Goal: Check status: Check status

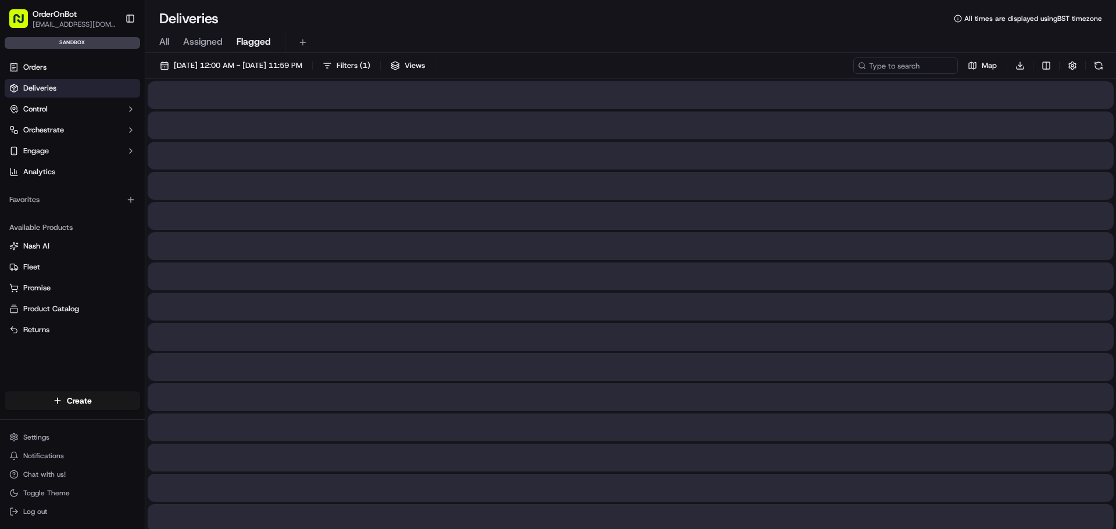
click at [268, 33] on button "Flagged" at bounding box center [253, 43] width 34 height 20
click at [212, 36] on span "Assigned" at bounding box center [203, 42] width 40 height 14
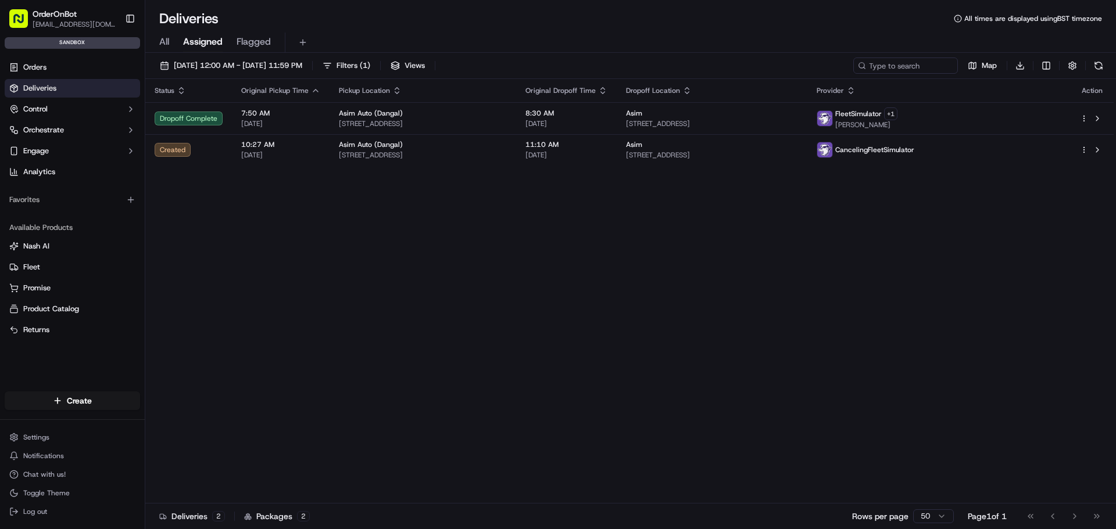
click at [161, 43] on span "All" at bounding box center [164, 42] width 10 height 14
click at [42, 55] on div "Orders Deliveries Control Orchestrate Engage Analytics" at bounding box center [72, 119] width 145 height 132
click at [45, 61] on link "Orders" at bounding box center [72, 67] width 135 height 19
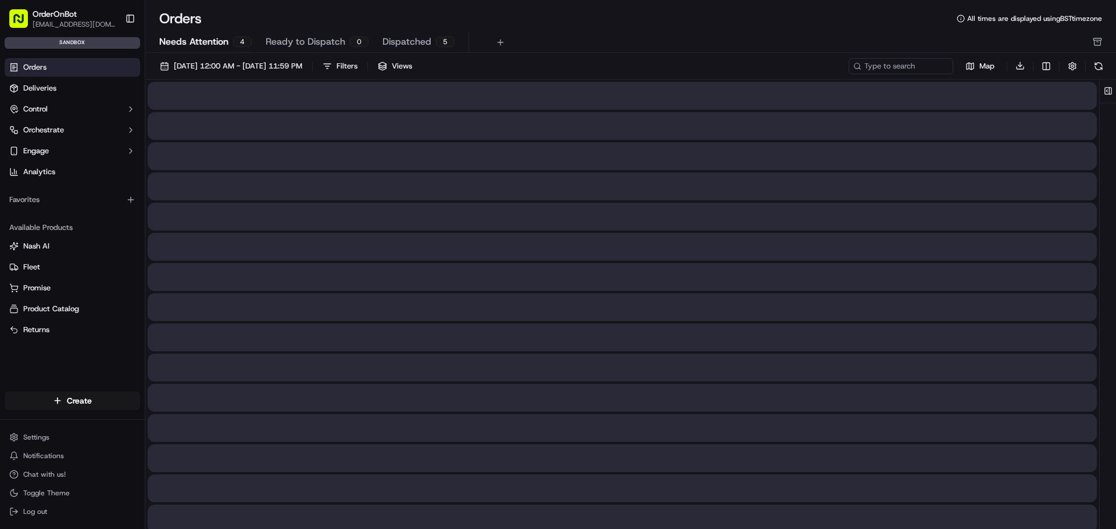
click at [224, 45] on span "Needs Attention" at bounding box center [193, 42] width 69 height 14
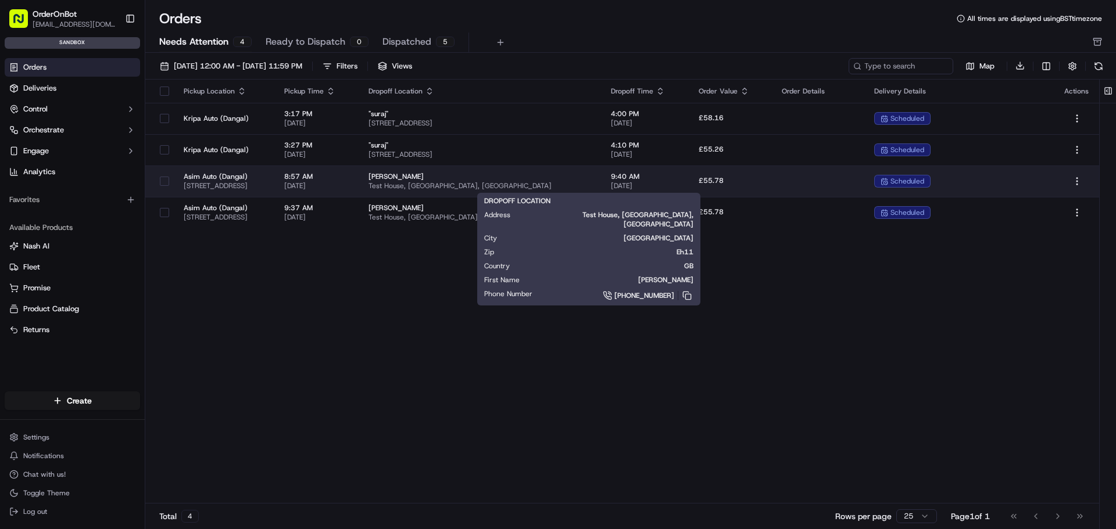
click at [560, 183] on span "Test House, [GEOGRAPHIC_DATA], [GEOGRAPHIC_DATA]" at bounding box center [480, 185] width 224 height 9
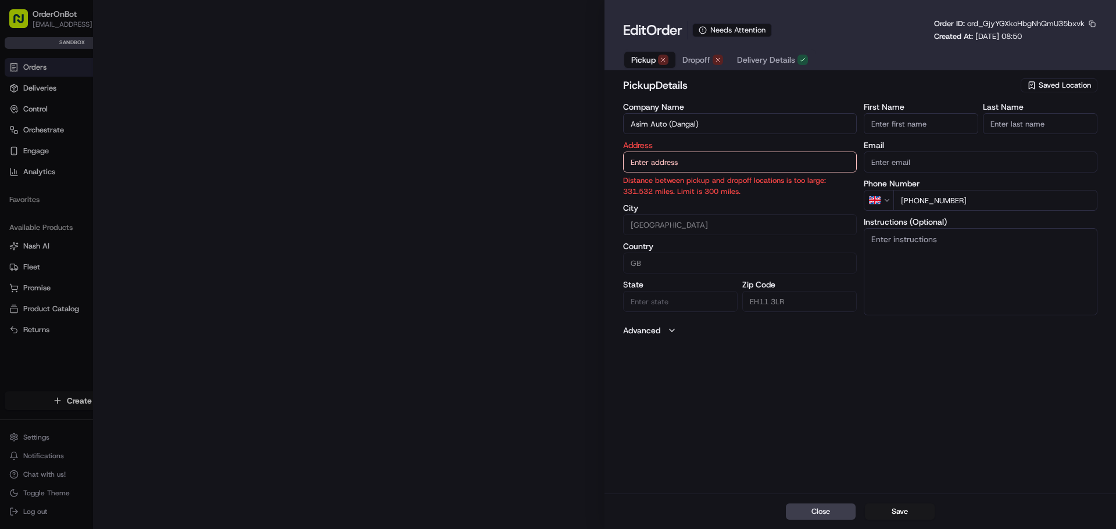
type input "[STREET_ADDRESS]"
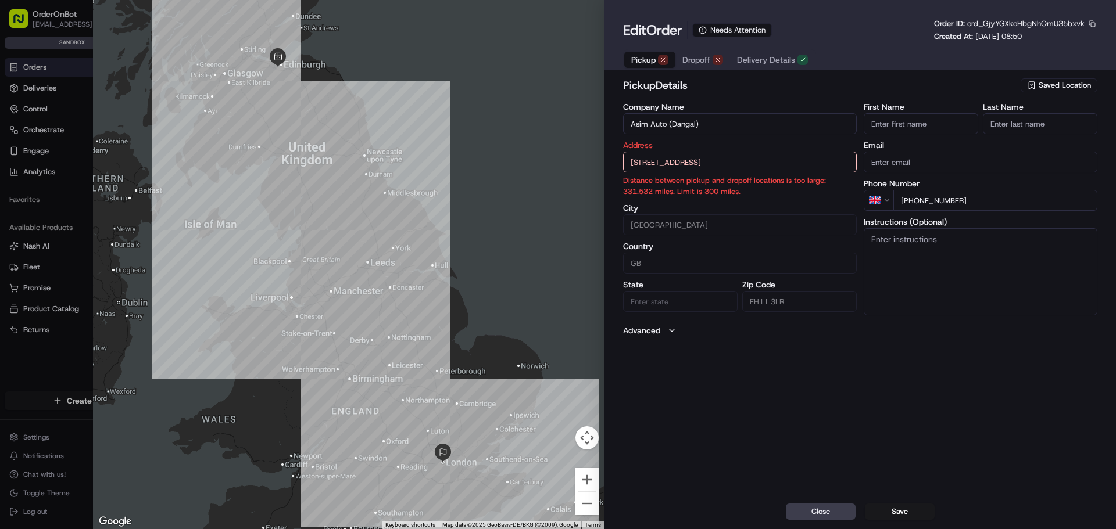
click at [689, 58] on span "Dropoff" at bounding box center [696, 60] width 28 height 12
click at [664, 64] on div "button" at bounding box center [663, 60] width 10 height 10
click at [690, 61] on span "Dropoff" at bounding box center [696, 60] width 28 height 12
click at [534, 325] on div at bounding box center [348, 264] width 511 height 529
click at [73, 164] on div at bounding box center [558, 264] width 1116 height 529
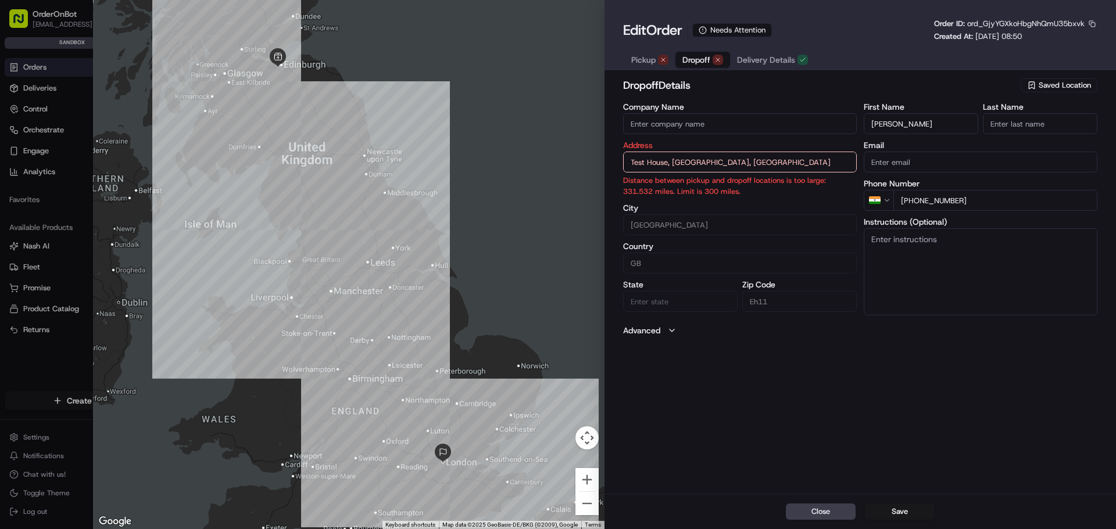
type input "+1"
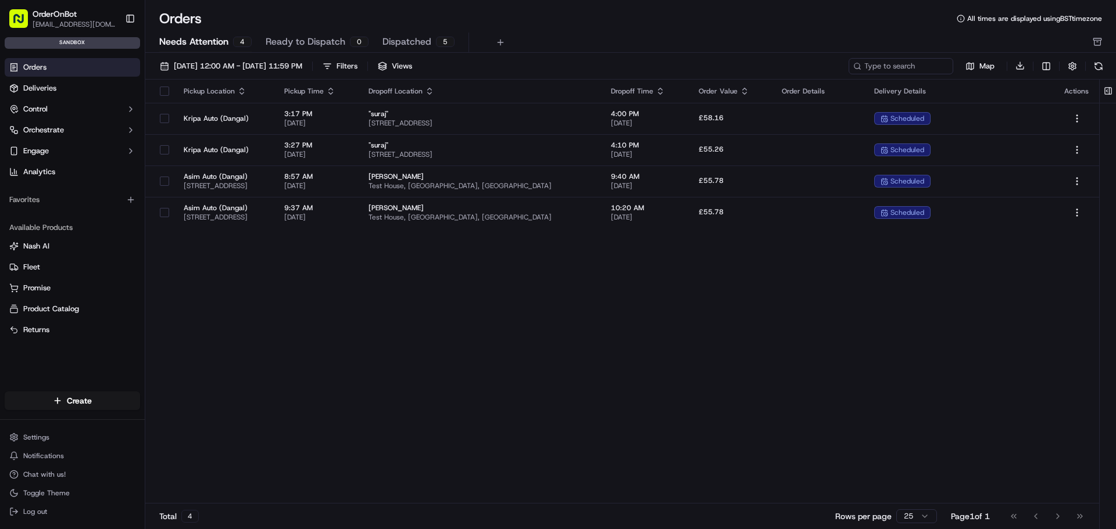
click at [303, 40] on span "Ready to Dispatch" at bounding box center [306, 42] width 80 height 14
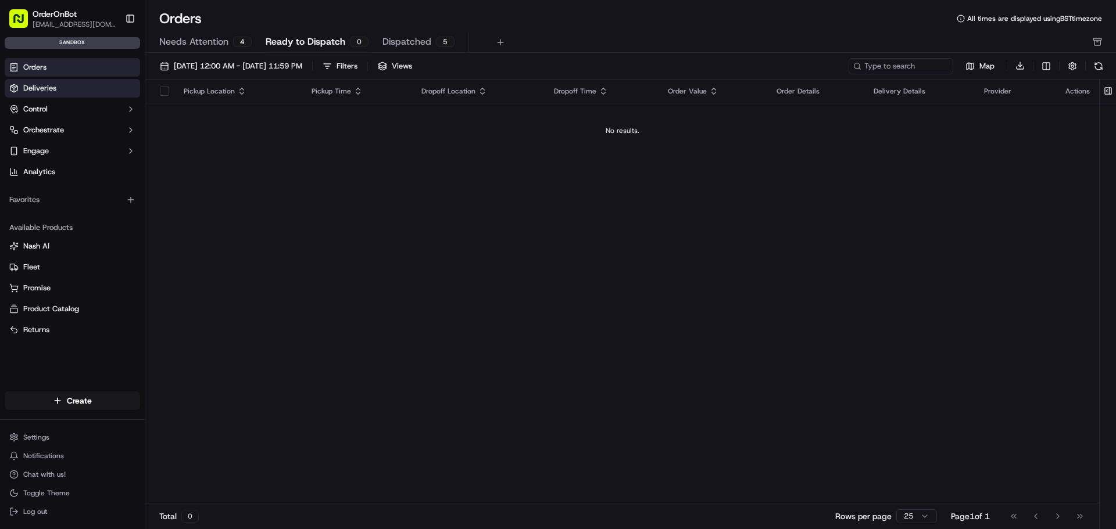
click at [59, 95] on link "Deliveries" at bounding box center [72, 88] width 135 height 19
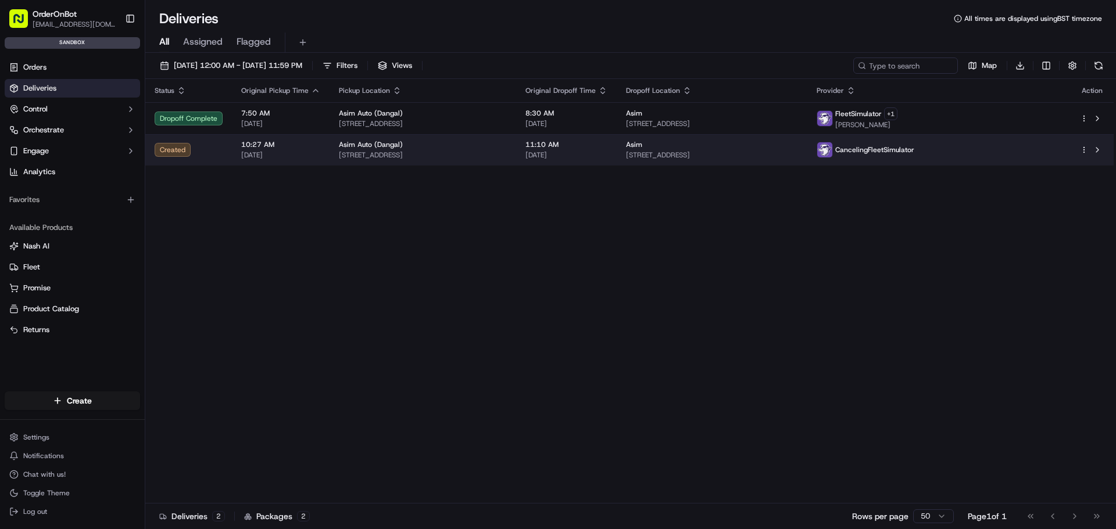
click at [617, 160] on td "11:10 AM [DATE]" at bounding box center [566, 149] width 101 height 31
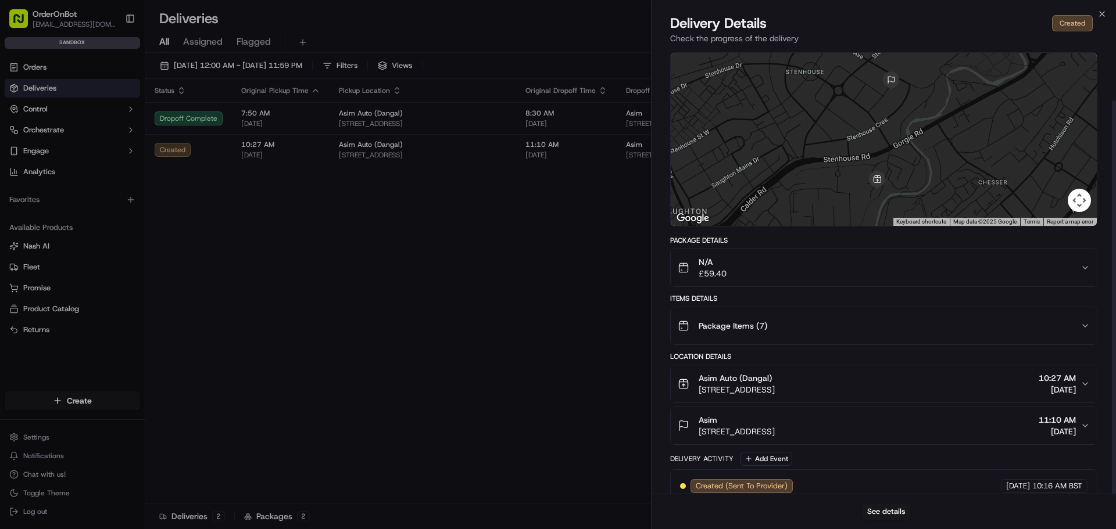
scroll to position [58, 0]
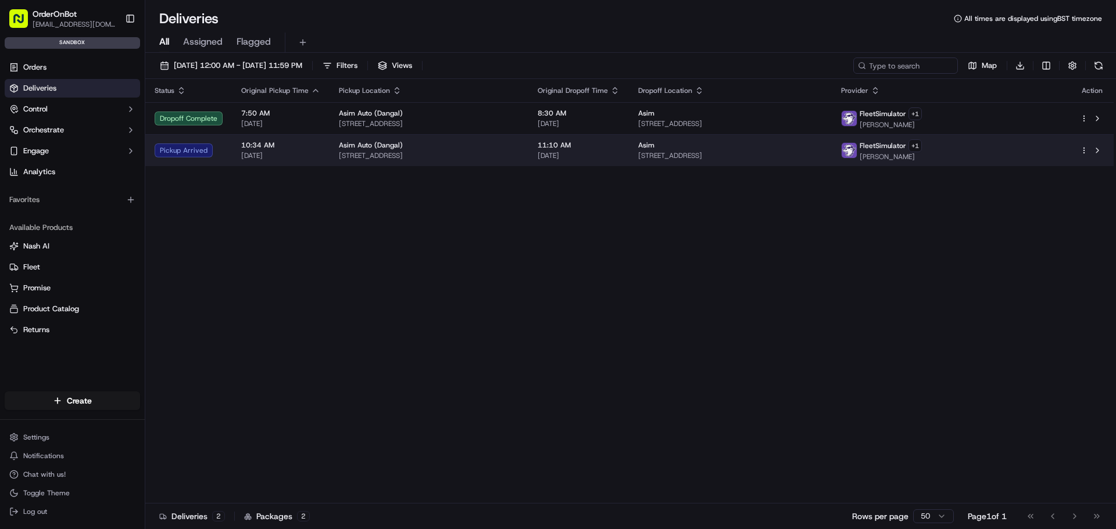
click at [413, 156] on span "[STREET_ADDRESS]" at bounding box center [429, 155] width 180 height 9
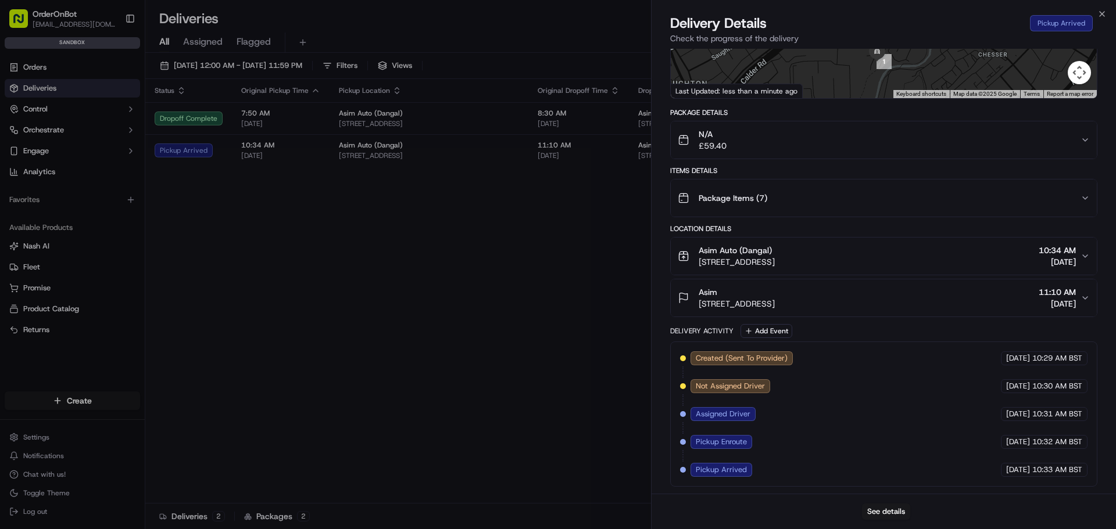
scroll to position [0, 0]
